Goal: Task Accomplishment & Management: Manage account settings

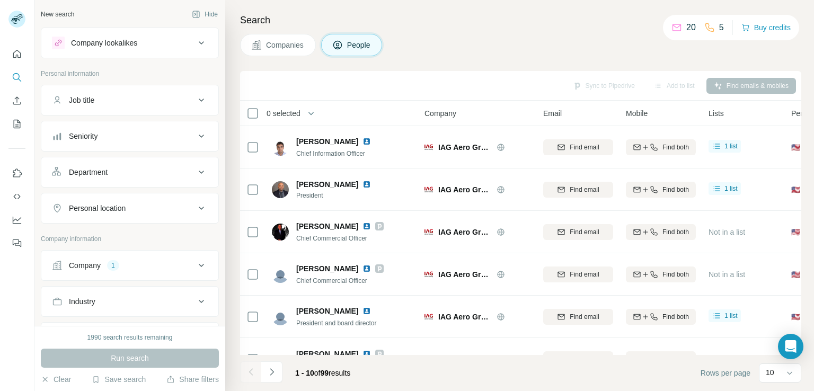
click at [138, 266] on div "Company 1" at bounding box center [123, 265] width 143 height 11
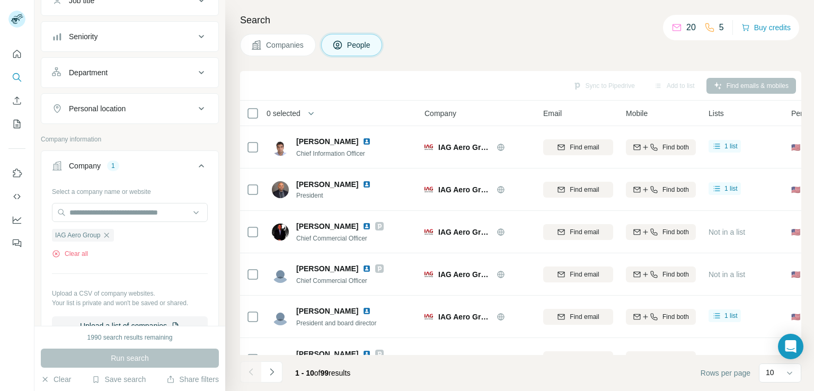
scroll to position [106, 0]
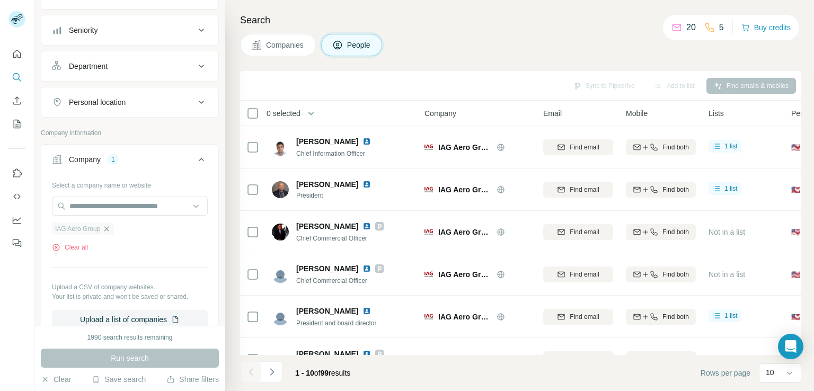
click at [106, 225] on icon "button" at bounding box center [106, 229] width 8 height 8
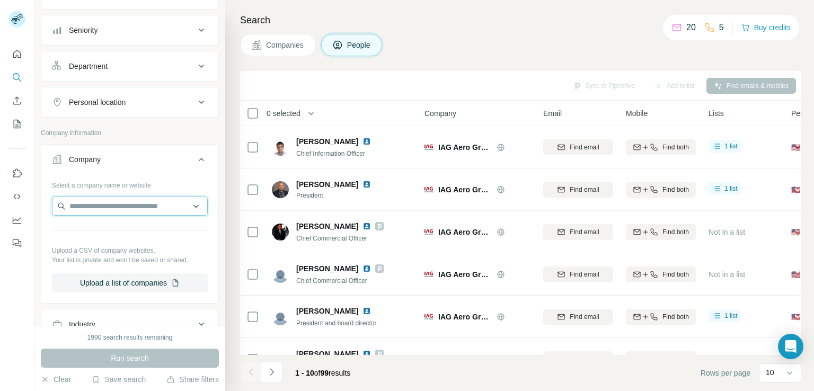
click at [148, 211] on input "text" at bounding box center [130, 206] width 156 height 19
paste input "**********"
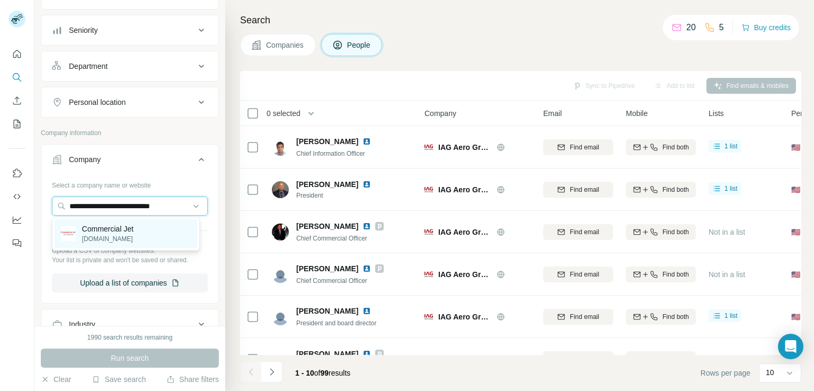
type input "**********"
click at [140, 233] on div "Commercial Jet [DOMAIN_NAME]" at bounding box center [126, 233] width 143 height 29
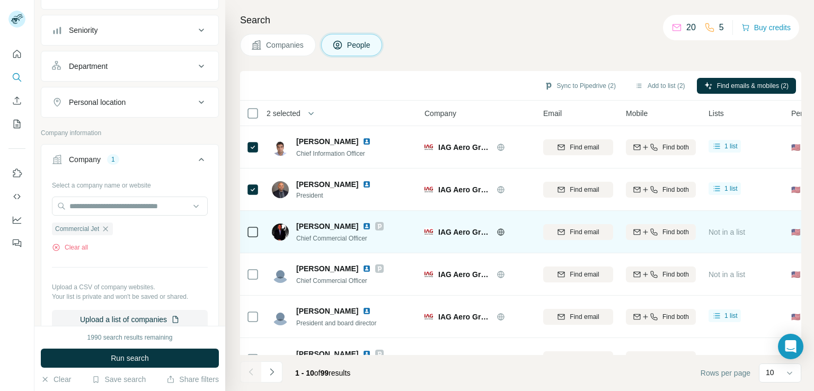
click at [244, 221] on td at bounding box center [252, 232] width 25 height 42
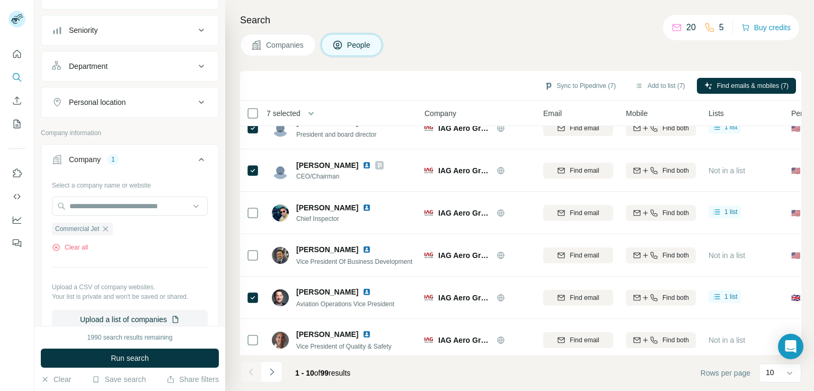
scroll to position [200, 0]
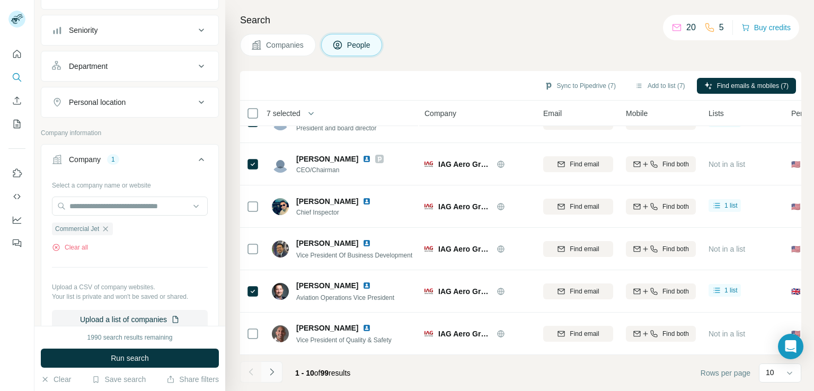
click at [271, 372] on icon "Navigate to next page" at bounding box center [272, 372] width 11 height 11
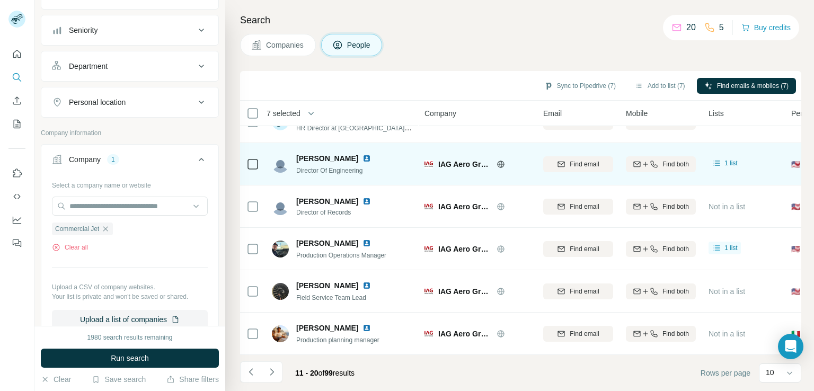
click at [255, 164] on icon at bounding box center [252, 164] width 13 height 13
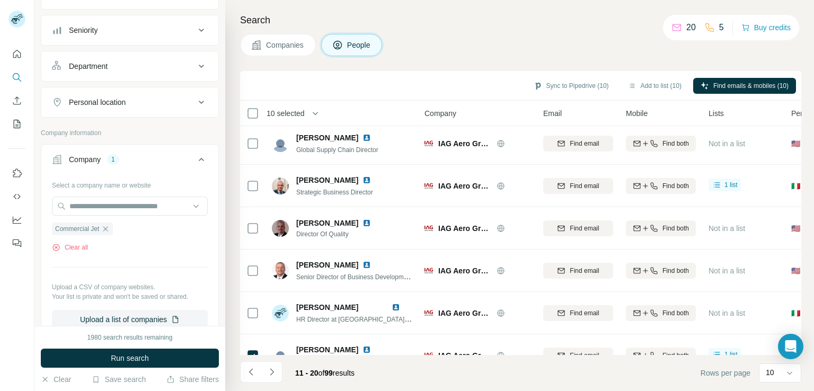
scroll to position [0, 0]
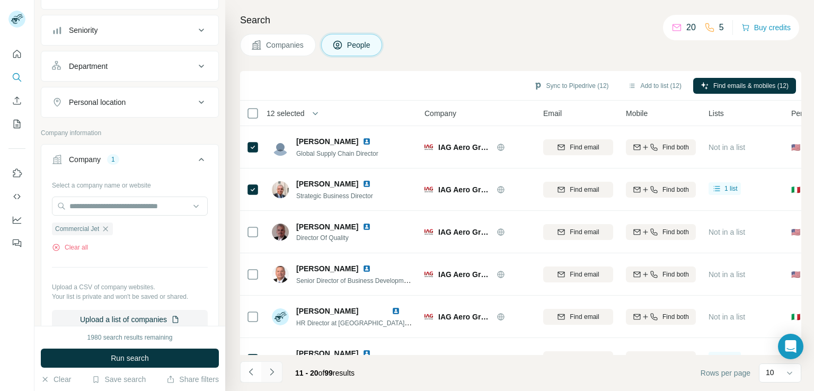
click at [272, 367] on icon "Navigate to next page" at bounding box center [272, 372] width 11 height 11
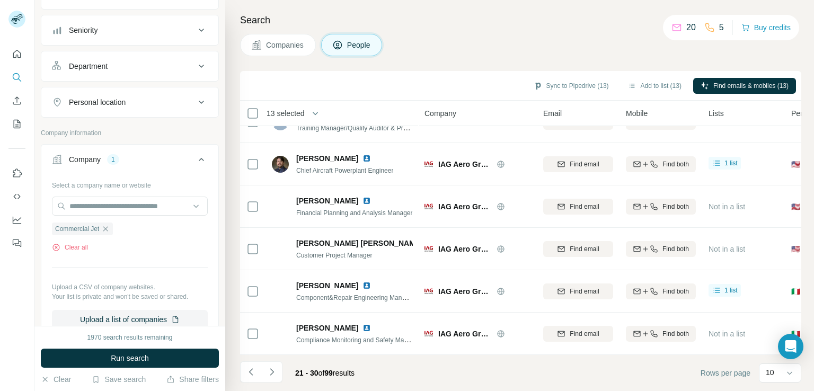
scroll to position [200, 0]
click at [272, 372] on icon "Navigate to next page" at bounding box center [272, 371] width 4 height 7
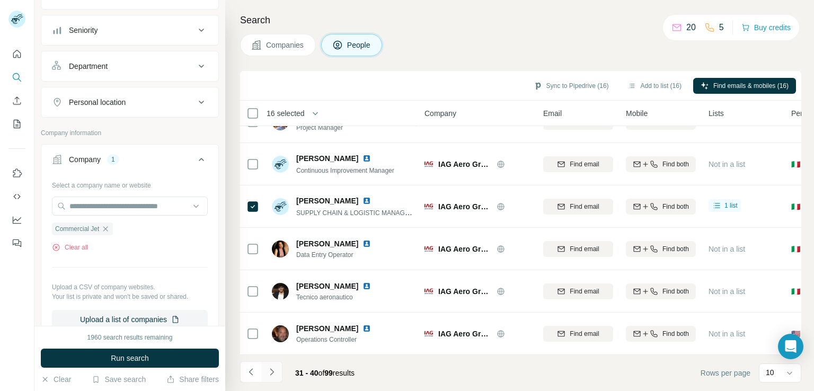
click at [268, 371] on icon "Navigate to next page" at bounding box center [272, 372] width 11 height 11
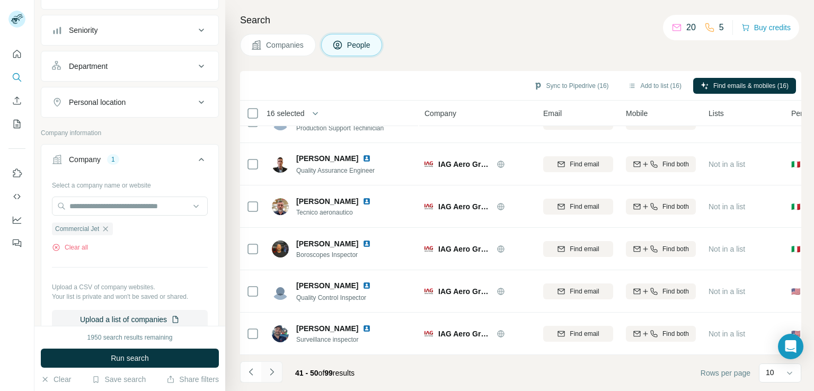
click at [276, 365] on button "Navigate to next page" at bounding box center [271, 371] width 21 height 21
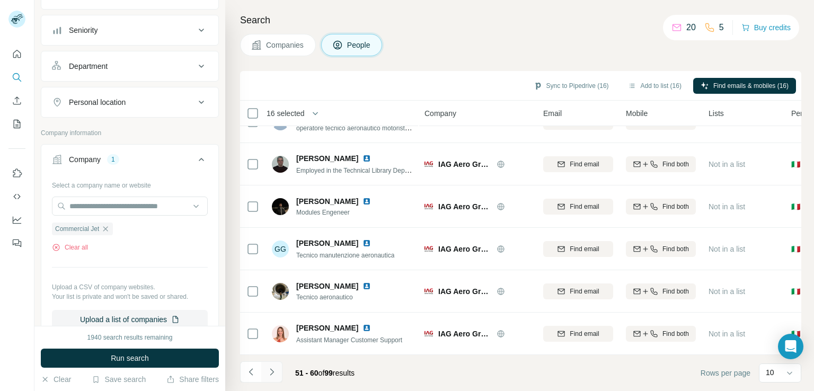
click at [263, 371] on button "Navigate to next page" at bounding box center [271, 371] width 21 height 21
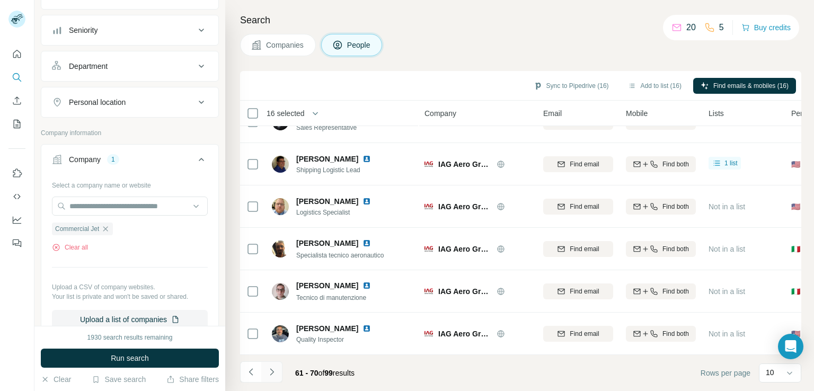
click at [280, 376] on button "Navigate to next page" at bounding box center [271, 371] width 21 height 21
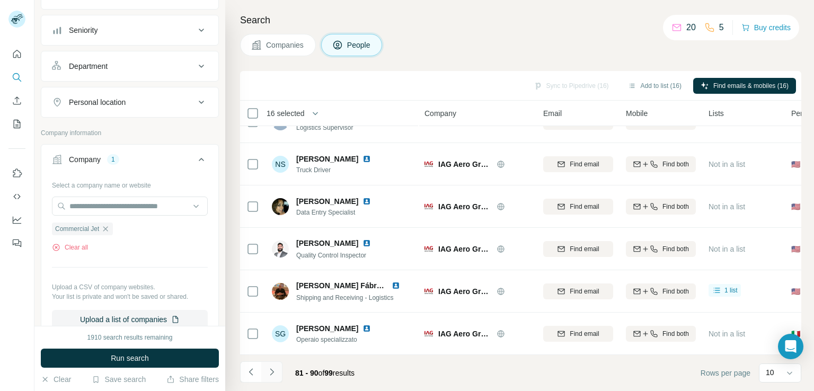
click at [280, 376] on button "Navigate to next page" at bounding box center [271, 371] width 21 height 21
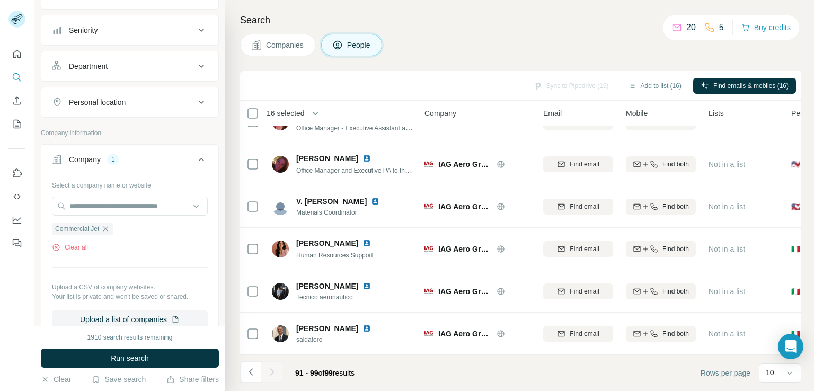
scroll to position [158, 0]
click at [247, 370] on icon "Navigate to previous page" at bounding box center [251, 372] width 11 height 11
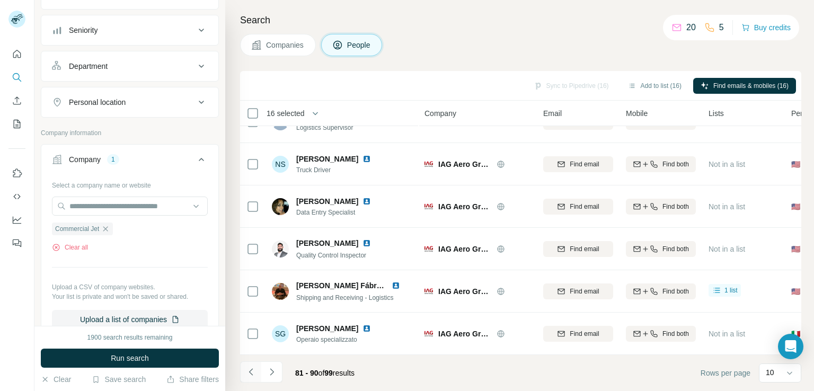
click at [247, 370] on icon "Navigate to previous page" at bounding box center [251, 372] width 11 height 11
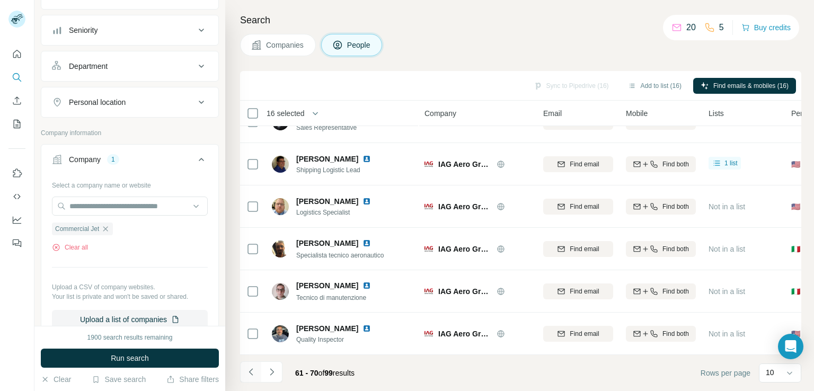
click at [247, 370] on icon "Navigate to previous page" at bounding box center [251, 372] width 11 height 11
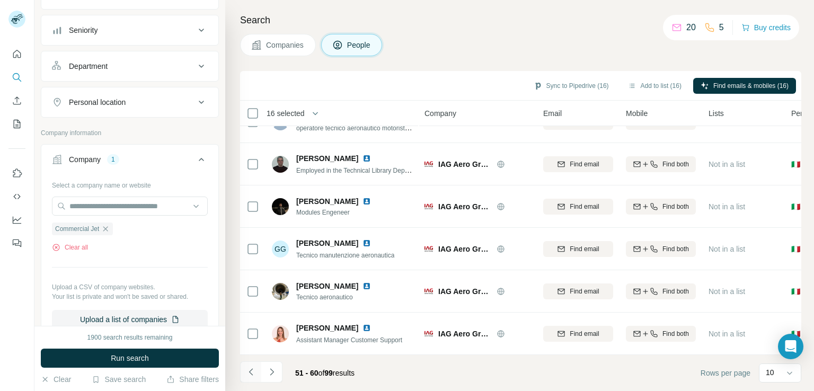
click at [247, 370] on icon "Navigate to previous page" at bounding box center [251, 372] width 11 height 11
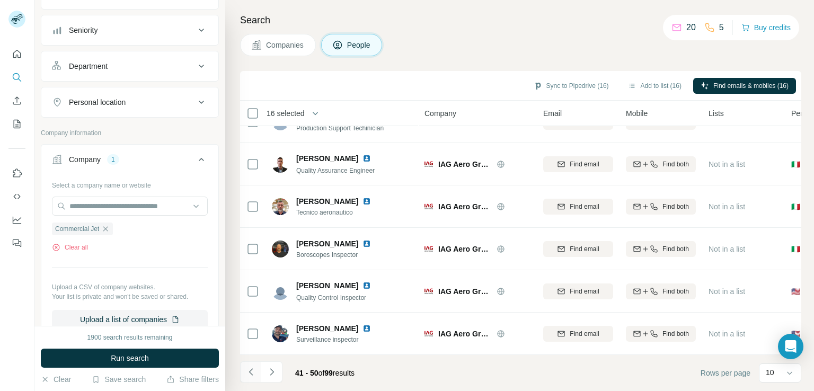
click at [247, 370] on icon "Navigate to previous page" at bounding box center [251, 372] width 11 height 11
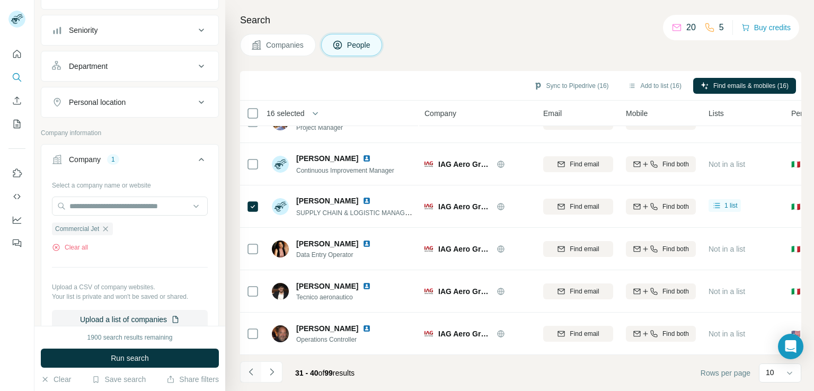
click at [247, 370] on icon "Navigate to previous page" at bounding box center [251, 372] width 11 height 11
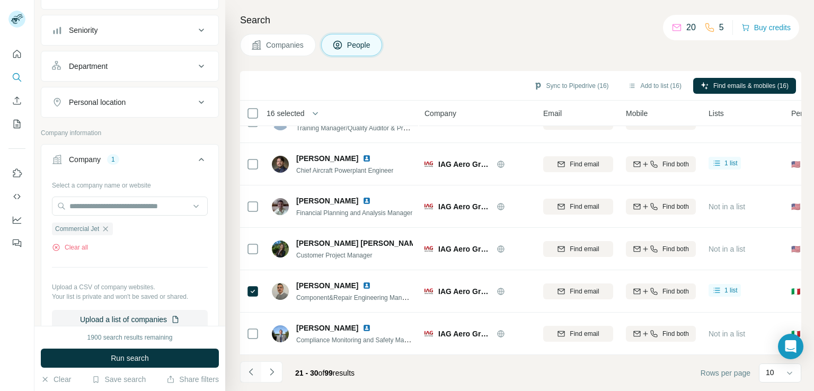
click at [247, 370] on icon "Navigate to previous page" at bounding box center [251, 372] width 11 height 11
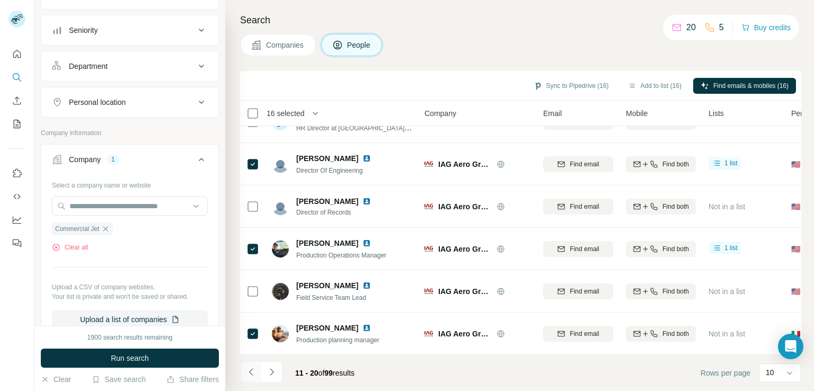
click at [247, 370] on icon "Navigate to previous page" at bounding box center [251, 372] width 11 height 11
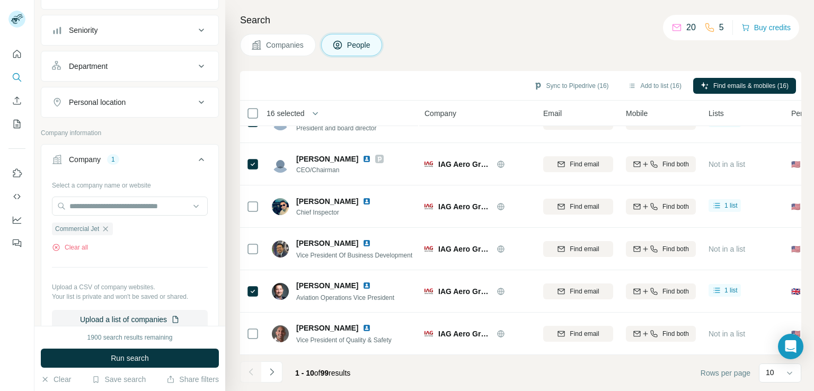
click at [247, 370] on div at bounding box center [250, 371] width 21 height 21
click at [114, 356] on span "Run search" at bounding box center [130, 358] width 38 height 11
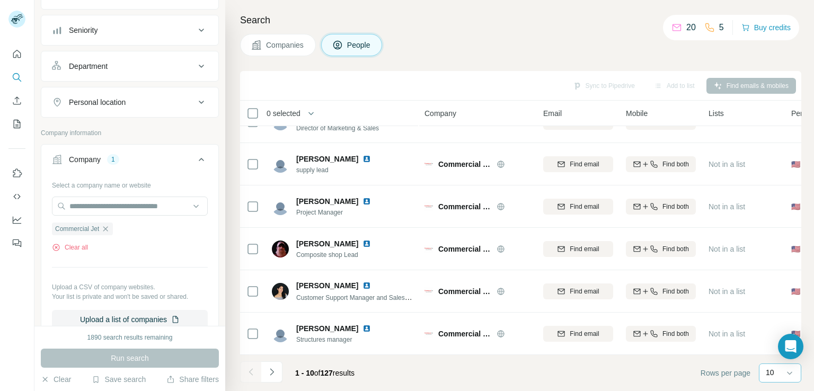
click at [778, 373] on div "10" at bounding box center [779, 372] width 26 height 11
click at [772, 299] on div "60" at bounding box center [779, 291] width 37 height 19
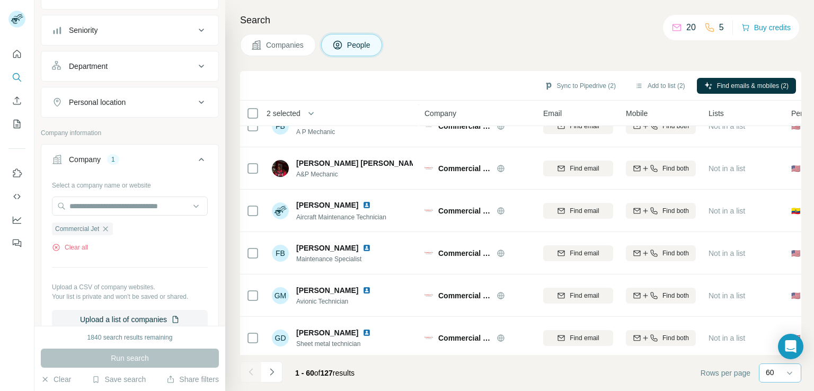
scroll to position [2320, 0]
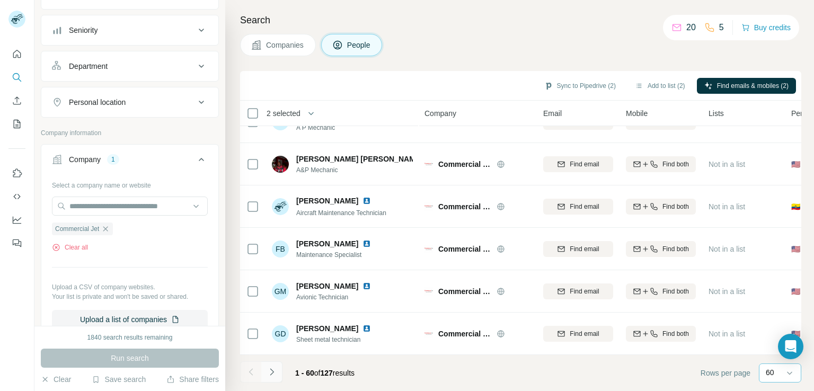
click at [264, 376] on button "Navigate to next page" at bounding box center [271, 371] width 21 height 21
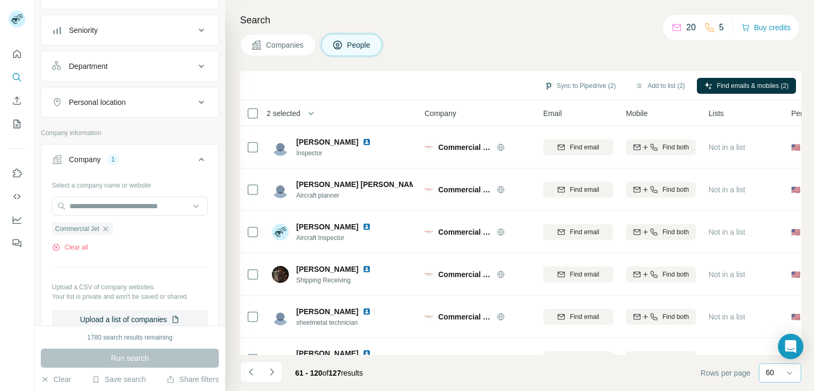
scroll to position [217, 0]
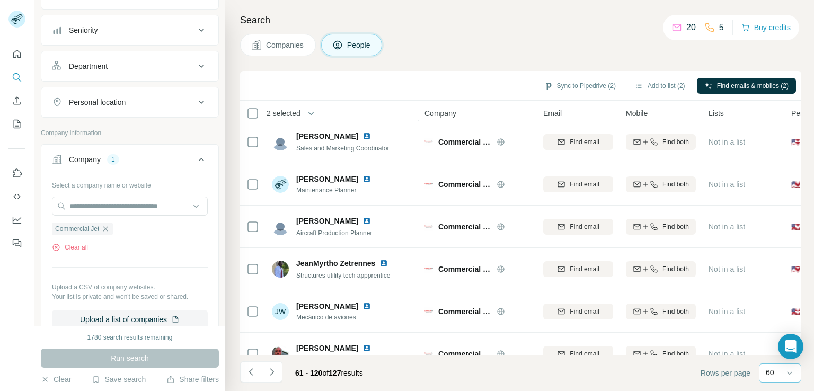
click at [803, 170] on div "Search Companies People Sync to Pipedrive (2) Add to list (2) Find emails & mob…" at bounding box center [519, 195] width 589 height 391
click at [801, 164] on div "Search Companies People Sync to Pipedrive (2) Add to list (2) Find emails & mob…" at bounding box center [519, 195] width 589 height 391
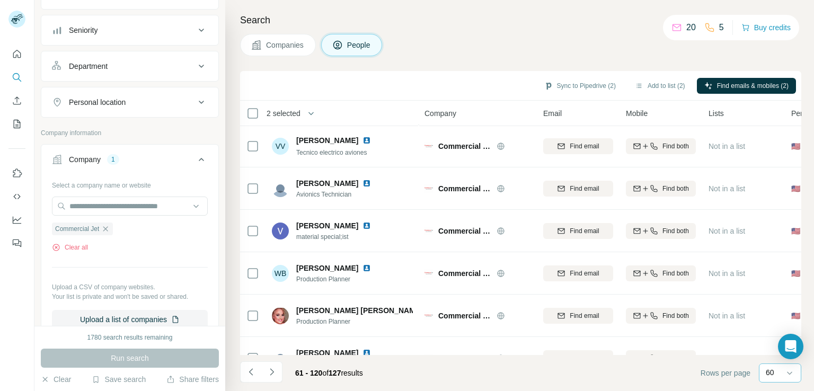
scroll to position [2320, 0]
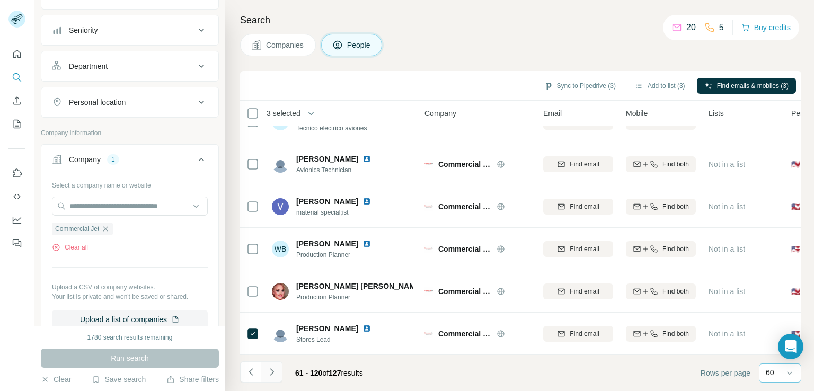
click at [265, 374] on button "Navigate to next page" at bounding box center [271, 371] width 21 height 21
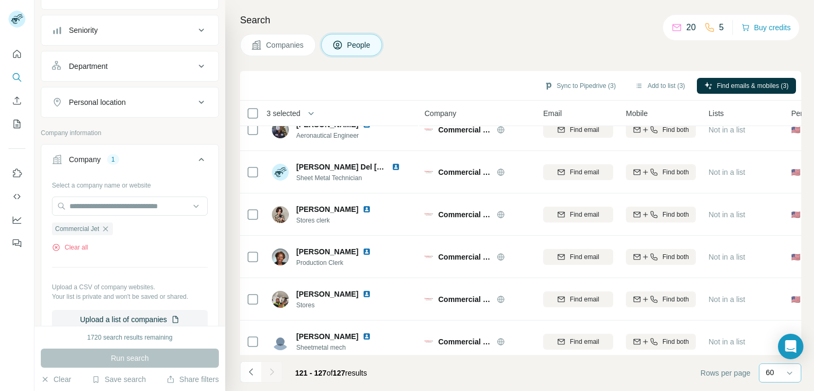
scroll to position [0, 0]
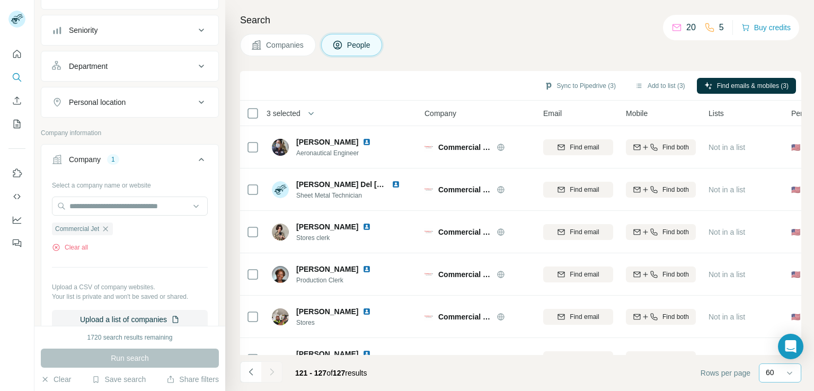
click at [801, 313] on div "Search Companies People Sync to Pipedrive (3) Add to list (3) Find emails & mob…" at bounding box center [519, 195] width 589 height 391
click at [665, 85] on button "Add to list (3)" at bounding box center [659, 86] width 65 height 16
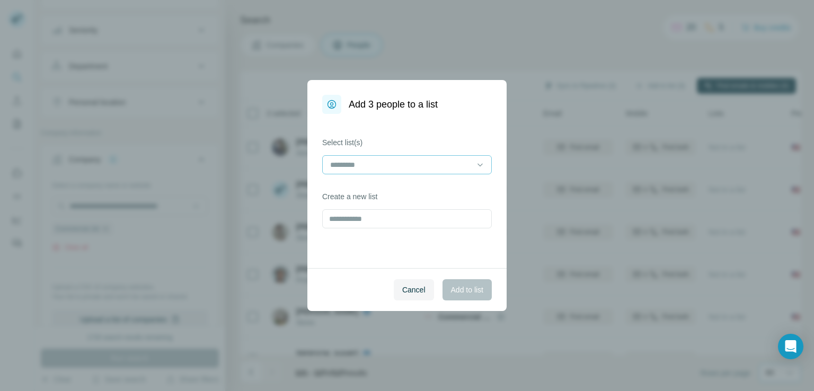
click at [447, 173] on div at bounding box center [400, 165] width 143 height 18
click at [440, 190] on div "MRO_NA_New_[DATE]" at bounding box center [407, 188] width 152 height 11
click at [475, 287] on span "Add to list" at bounding box center [467, 290] width 32 height 11
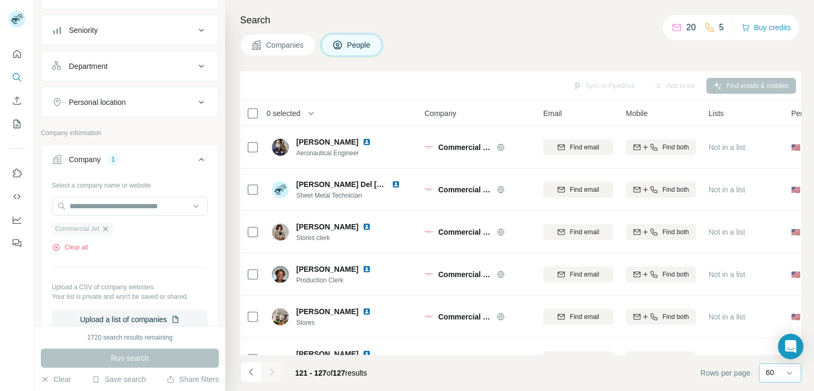
click at [106, 228] on icon "button" at bounding box center [105, 229] width 8 height 8
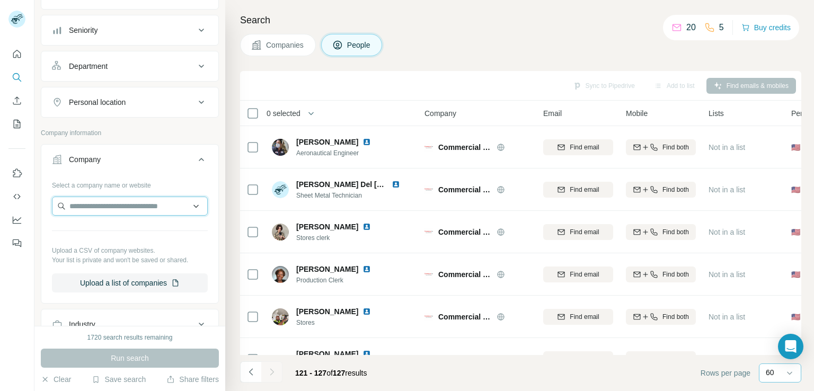
click at [114, 204] on input "text" at bounding box center [130, 206] width 156 height 19
paste input "**********"
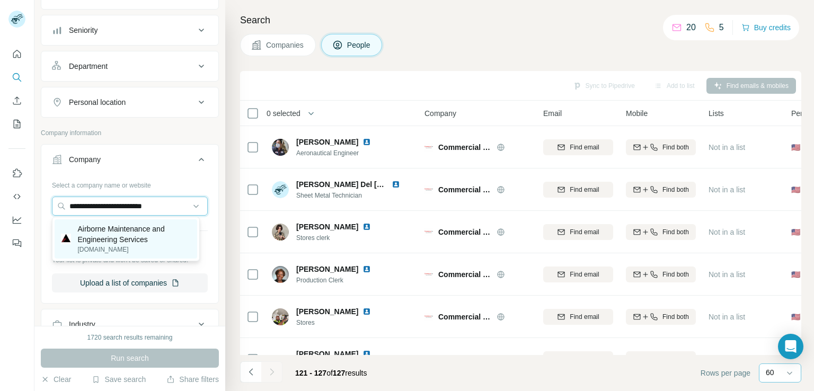
type input "**********"
click at [128, 253] on p "[DOMAIN_NAME]" at bounding box center [133, 250] width 113 height 10
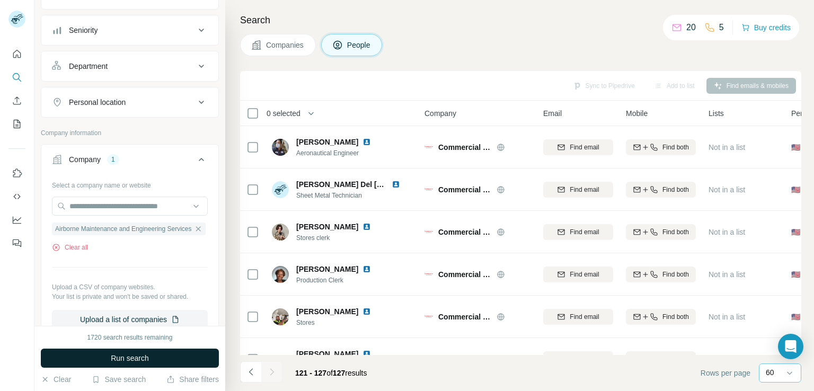
click at [117, 358] on span "Run search" at bounding box center [130, 358] width 38 height 11
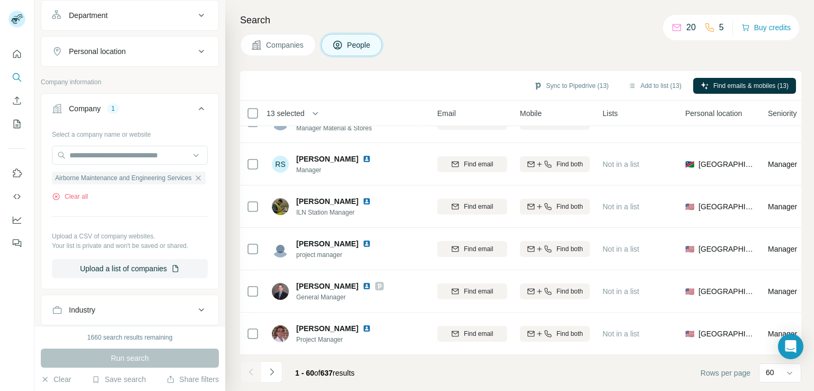
scroll to position [71, 0]
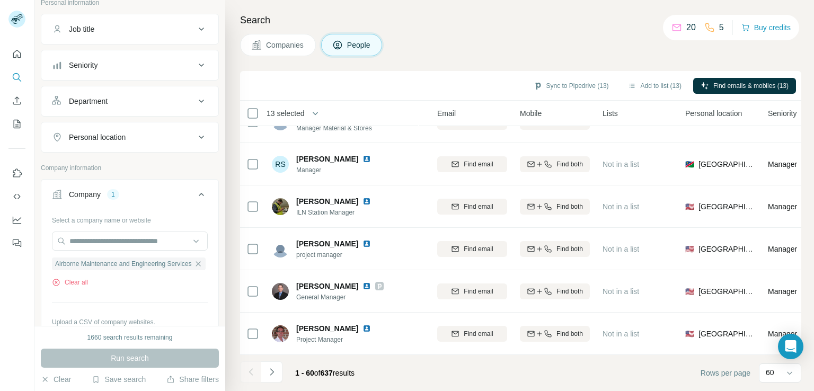
click at [136, 62] on div "Seniority" at bounding box center [123, 65] width 143 height 11
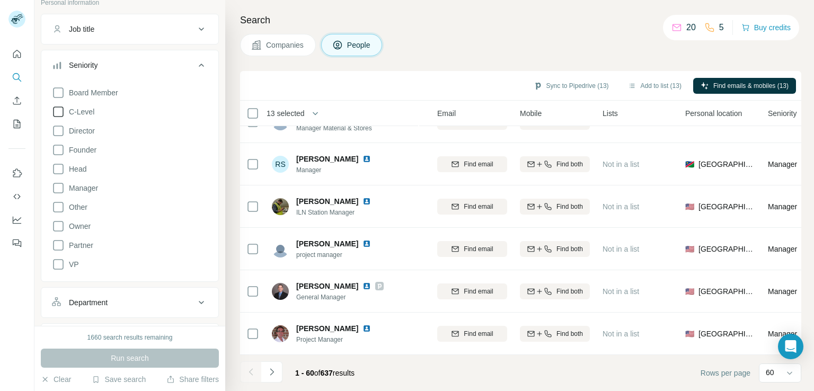
click at [56, 109] on icon at bounding box center [58, 111] width 13 height 13
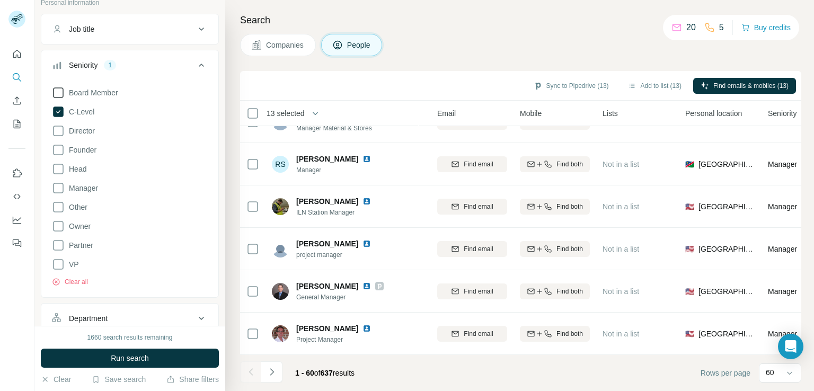
click at [61, 90] on icon at bounding box center [58, 92] width 13 height 13
click at [60, 132] on icon at bounding box center [58, 131] width 13 height 13
click at [61, 151] on icon at bounding box center [58, 150] width 13 height 13
click at [54, 171] on icon at bounding box center [58, 169] width 13 height 13
click at [55, 263] on icon at bounding box center [58, 264] width 13 height 13
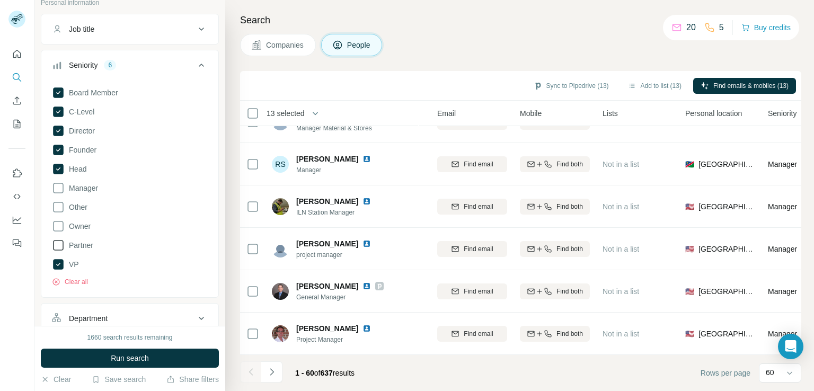
click at [58, 240] on icon at bounding box center [58, 245] width 13 height 13
click at [127, 352] on button "Run search" at bounding box center [130, 358] width 178 height 19
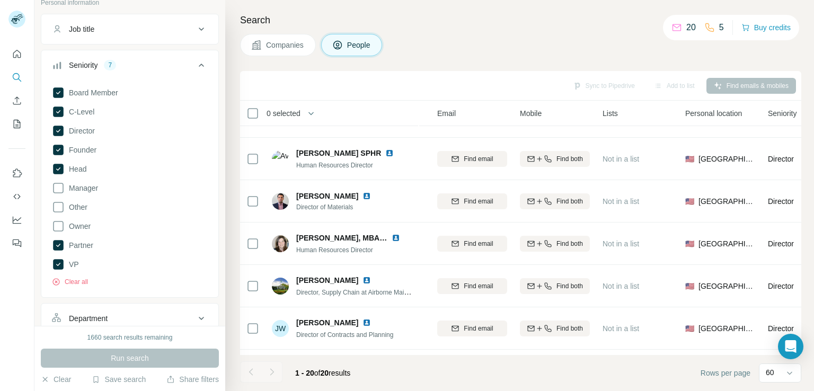
scroll to position [624, 106]
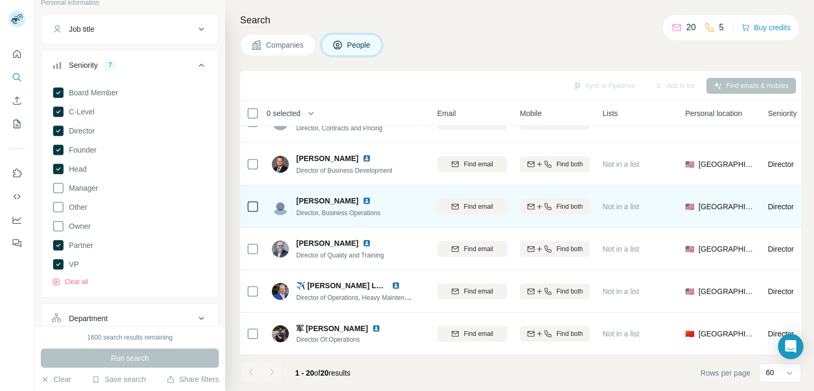
click at [241, 210] on td at bounding box center [252, 206] width 25 height 42
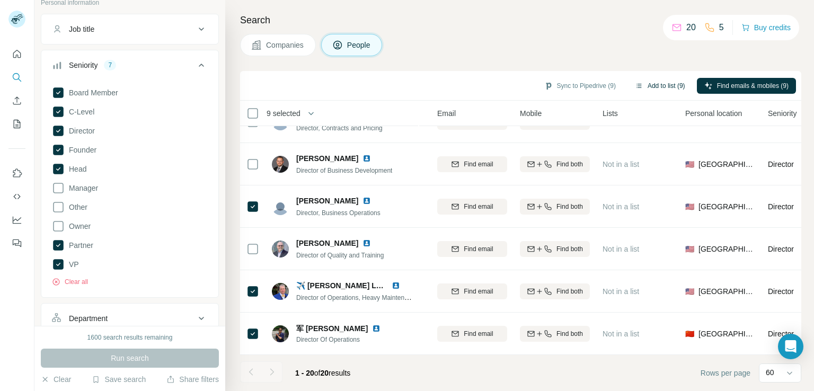
click at [660, 85] on button "Add to list (9)" at bounding box center [659, 86] width 65 height 16
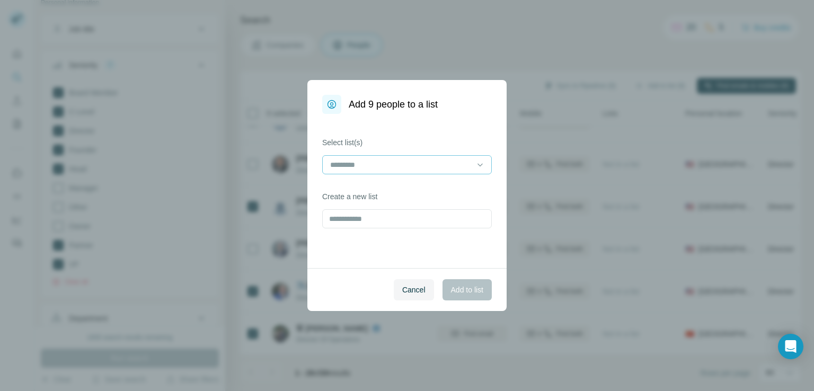
click at [378, 167] on input at bounding box center [400, 165] width 143 height 12
click at [371, 194] on div "MRO_NA_New_[DATE]" at bounding box center [407, 188] width 164 height 19
click at [470, 290] on span "Add to list" at bounding box center [467, 290] width 32 height 11
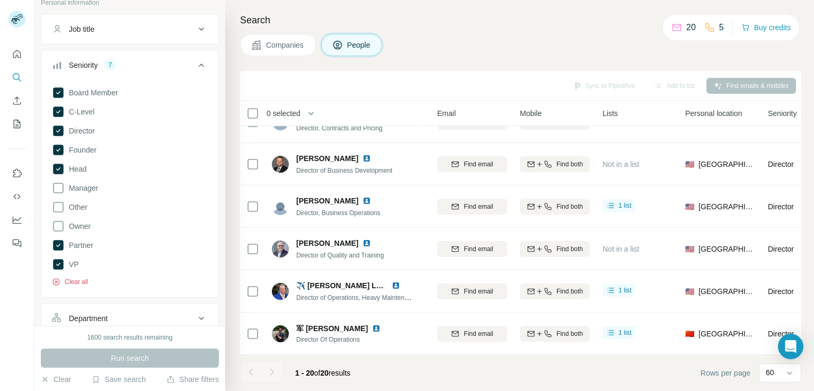
click at [83, 282] on button "Clear all" at bounding box center [70, 282] width 36 height 10
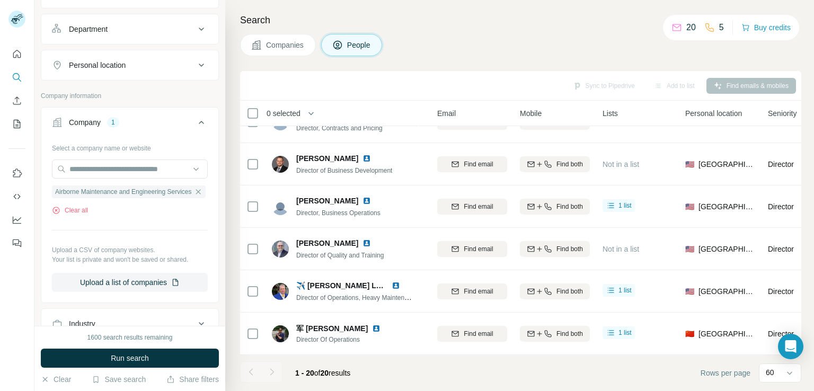
scroll to position [348, 0]
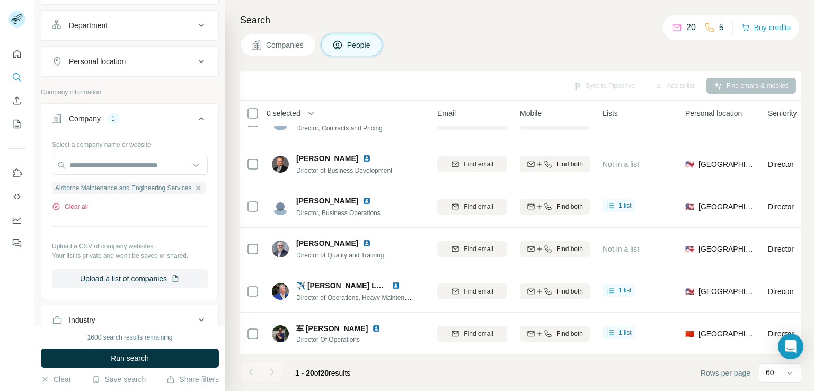
click at [73, 208] on button "Clear all" at bounding box center [70, 207] width 36 height 10
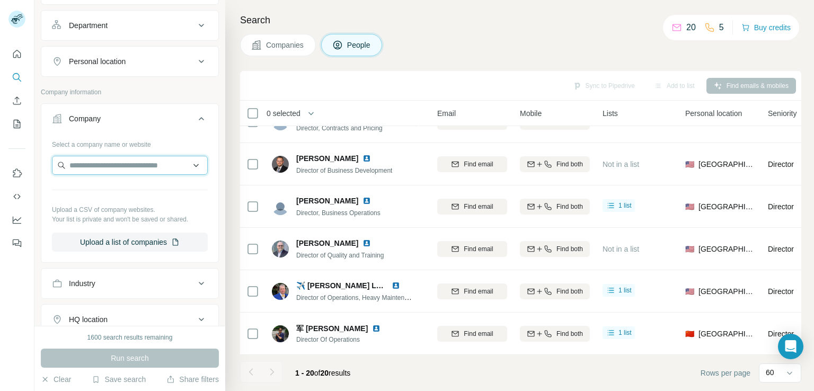
click at [106, 159] on input "text" at bounding box center [130, 165] width 156 height 19
paste input "**********"
type input "*"
paste input "**********"
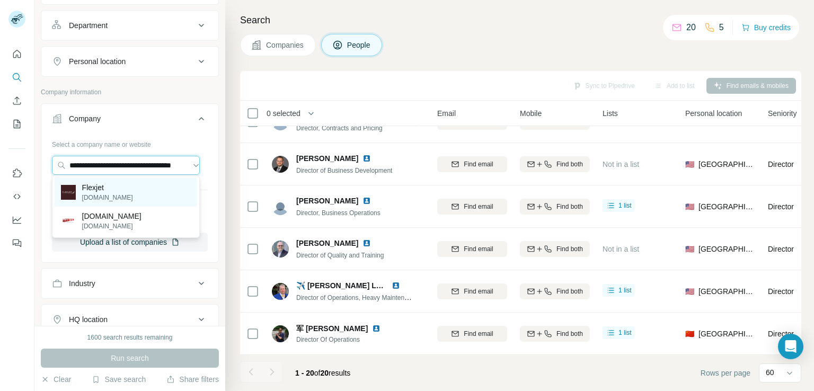
type input "**********"
click at [170, 188] on div "Flexjet [DOMAIN_NAME]" at bounding box center [126, 192] width 143 height 29
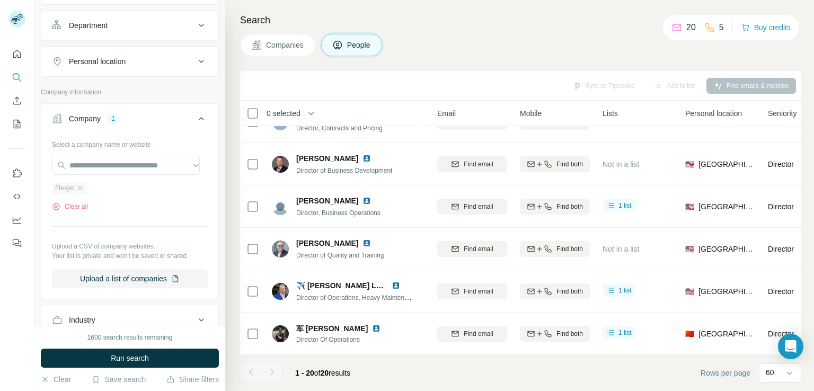
click at [84, 188] on div "Flexjet" at bounding box center [69, 188] width 35 height 13
click at [81, 184] on icon "button" at bounding box center [80, 188] width 8 height 8
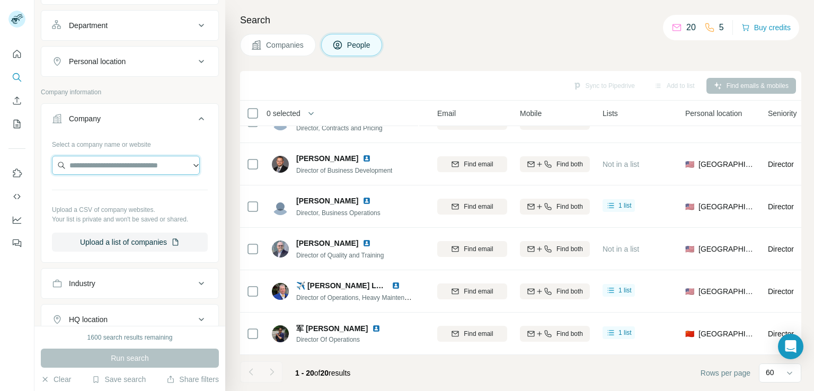
click at [104, 163] on input "text" at bounding box center [126, 165] width 148 height 19
paste input "**********"
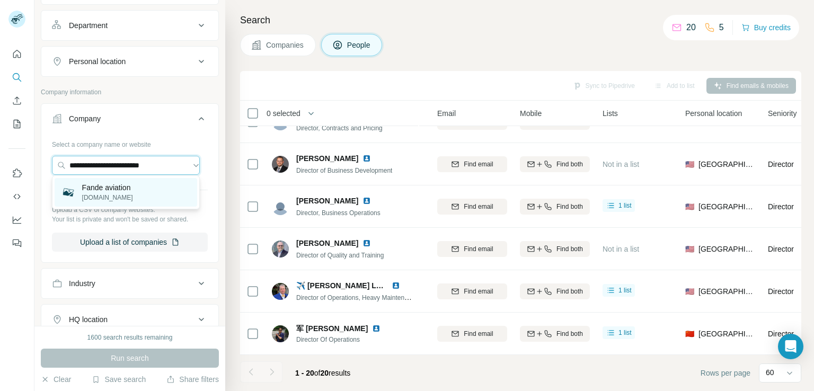
type input "**********"
click at [115, 192] on p "Fande aviation" at bounding box center [107, 187] width 51 height 11
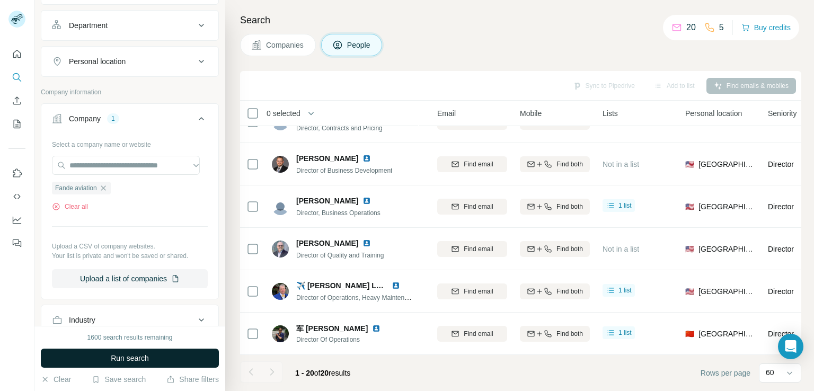
click at [127, 363] on button "Run search" at bounding box center [130, 358] width 178 height 19
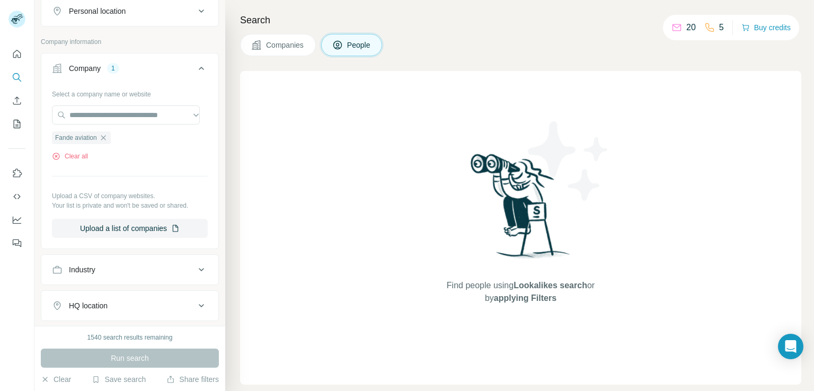
scroll to position [256, 0]
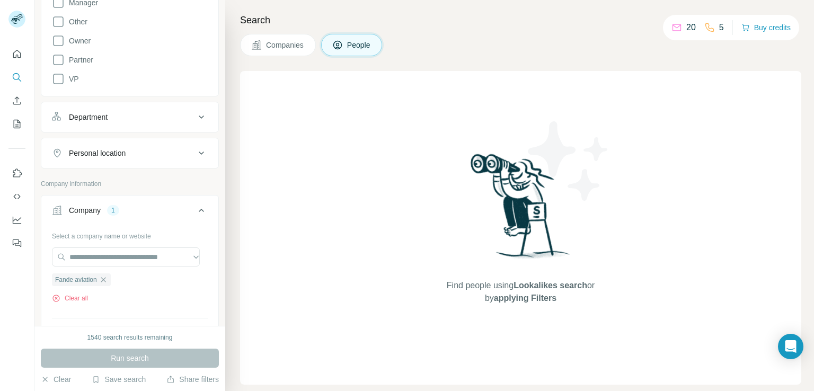
click at [210, 188] on div "New search Hide Company lookalikes Personal information Job title Seniority Boa…" at bounding box center [129, 163] width 191 height 326
click at [104, 277] on icon "button" at bounding box center [103, 279] width 5 height 5
click at [120, 256] on input "text" at bounding box center [126, 256] width 148 height 19
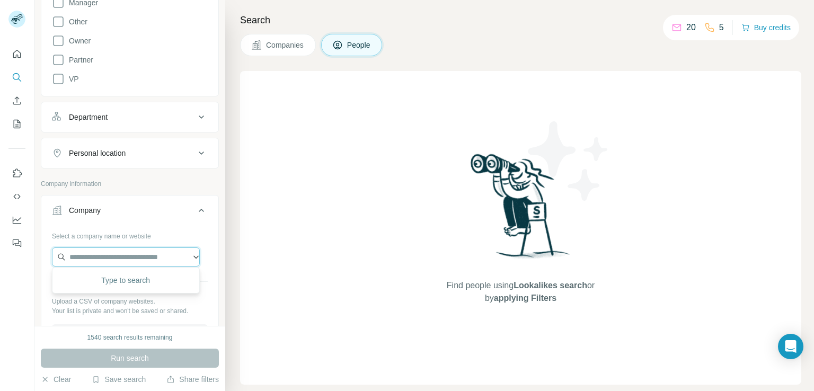
paste input "**********"
type input "**********"
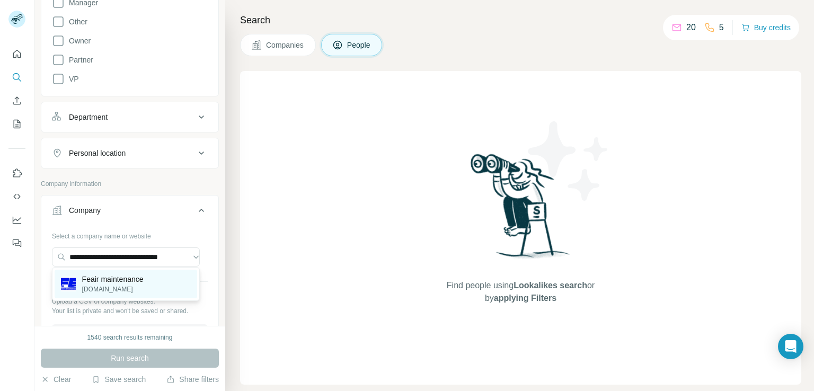
scroll to position [0, 0]
click at [125, 280] on p "Feair maintenance" at bounding box center [112, 279] width 61 height 11
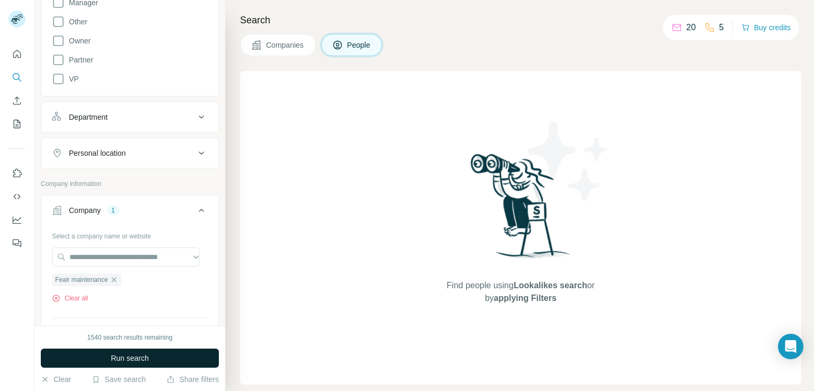
click at [150, 363] on button "Run search" at bounding box center [130, 358] width 178 height 19
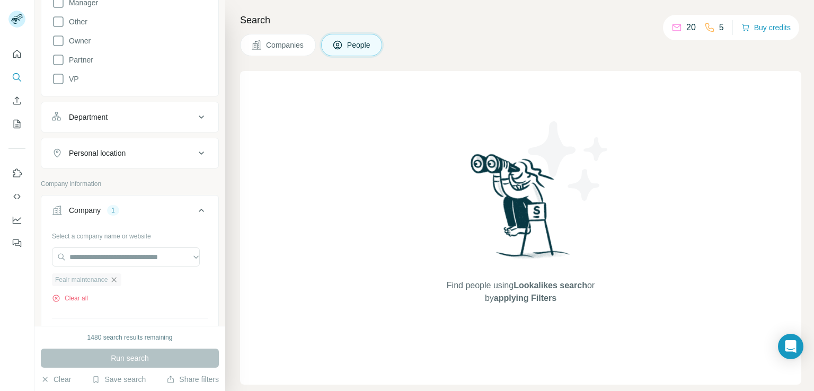
click at [114, 281] on icon "button" at bounding box center [114, 280] width 8 height 8
click at [128, 257] on input "text" at bounding box center [126, 256] width 148 height 19
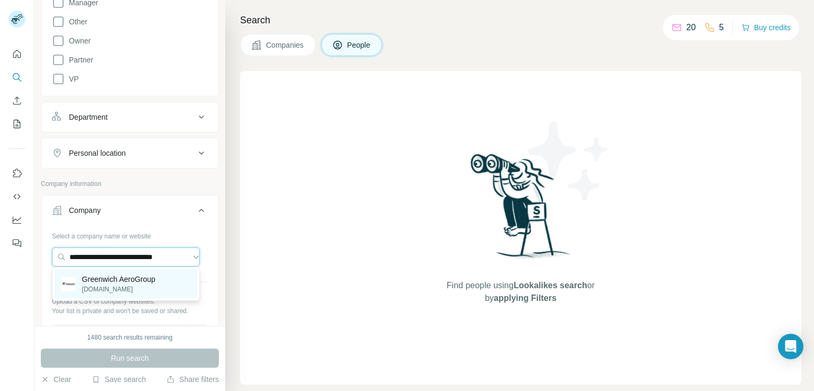
type input "**********"
click at [128, 279] on p "Greenwich AeroGroup" at bounding box center [119, 279] width 74 height 11
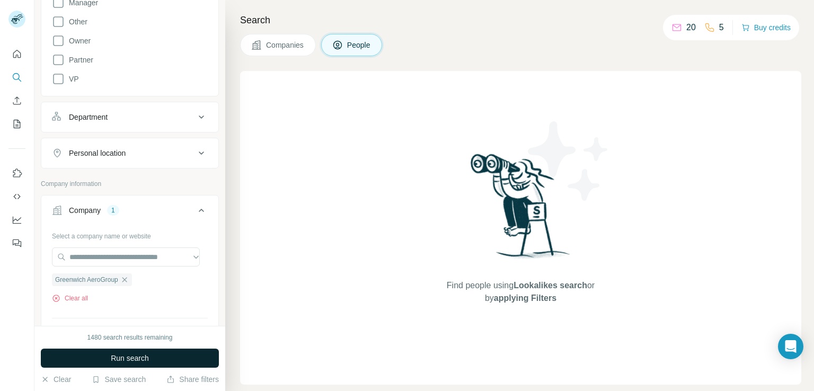
click at [119, 363] on button "Run search" at bounding box center [130, 358] width 178 height 19
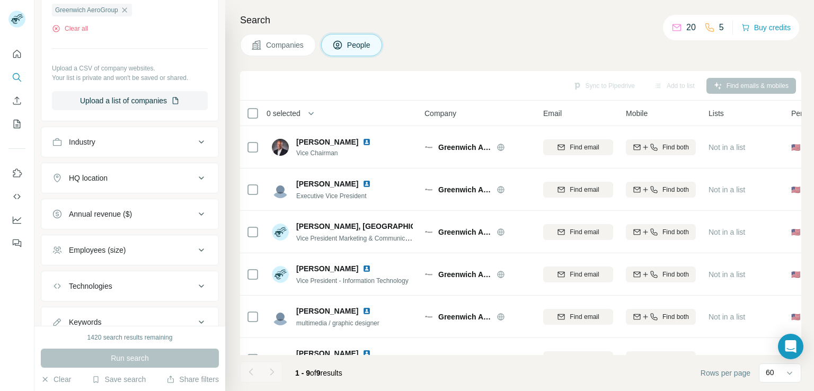
scroll to position [565, 0]
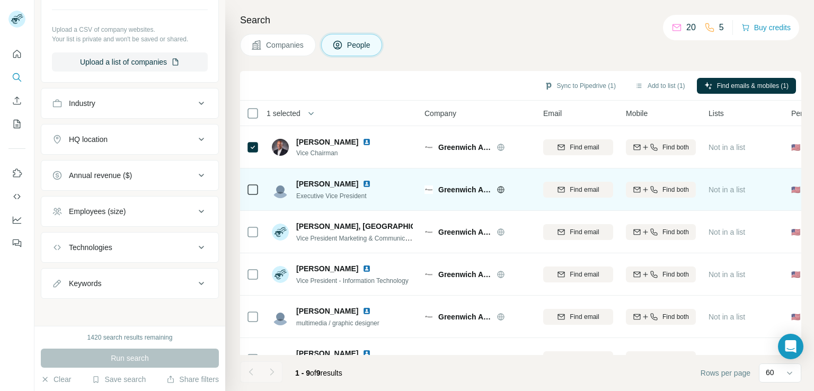
click at [243, 191] on td at bounding box center [252, 189] width 25 height 42
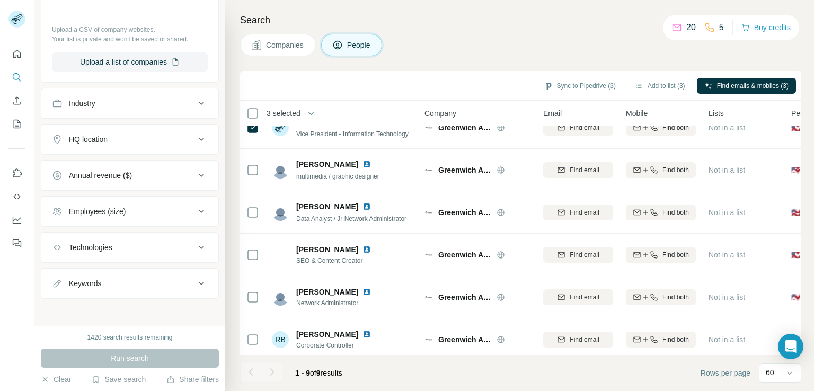
scroll to position [158, 0]
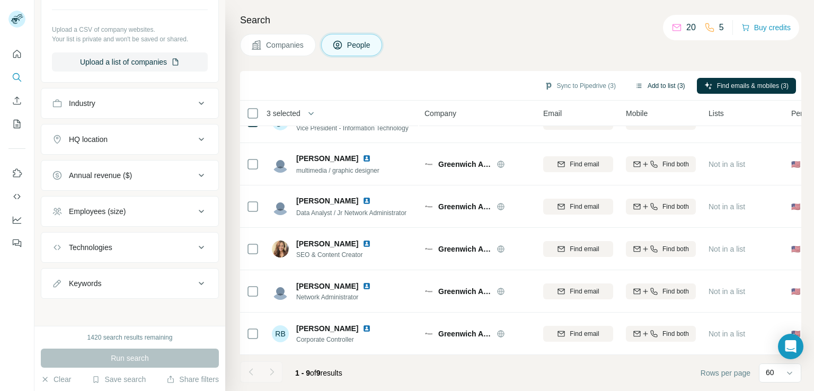
click at [662, 87] on button "Add to list (3)" at bounding box center [659, 86] width 65 height 16
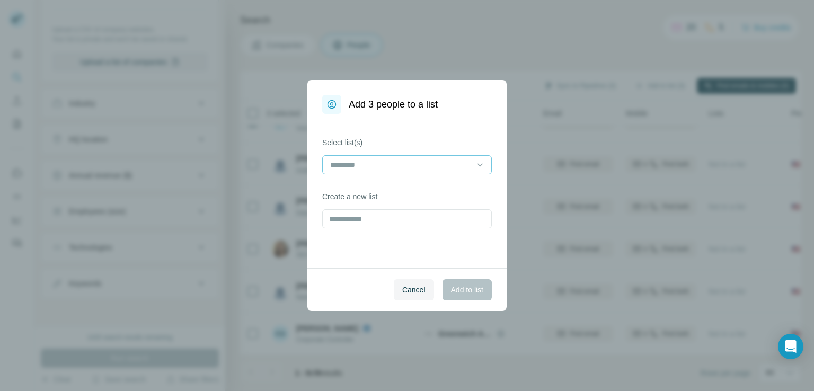
click at [360, 159] on input at bounding box center [400, 165] width 143 height 12
click at [358, 186] on p "MRO_NA_New_[DATE]" at bounding box center [370, 188] width 78 height 11
click at [454, 291] on span "Add to list" at bounding box center [467, 290] width 32 height 11
